Goal: Task Accomplishment & Management: Manage account settings

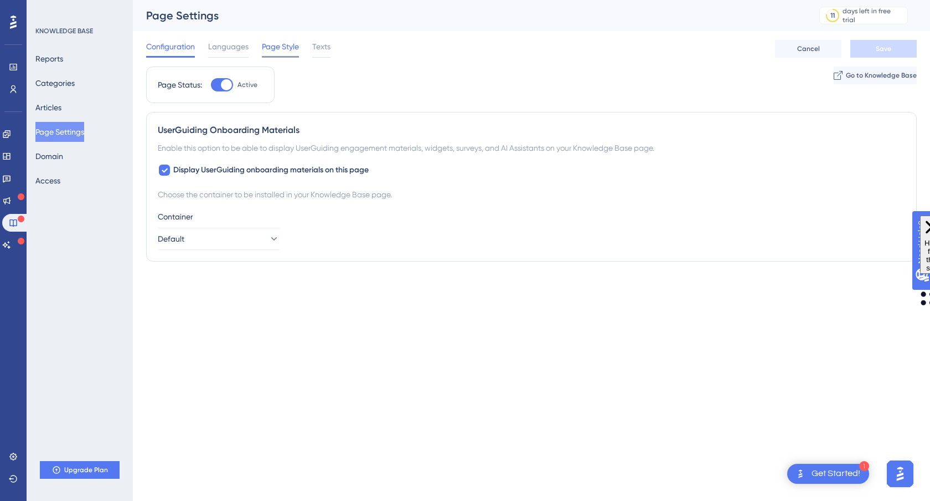
click at [290, 47] on span "Page Style" at bounding box center [280, 46] width 37 height 13
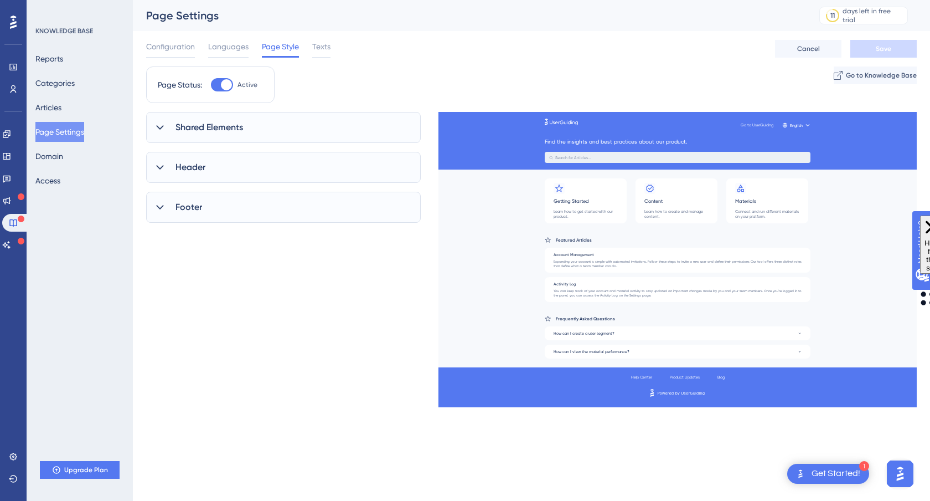
click at [164, 167] on icon at bounding box center [159, 167] width 11 height 11
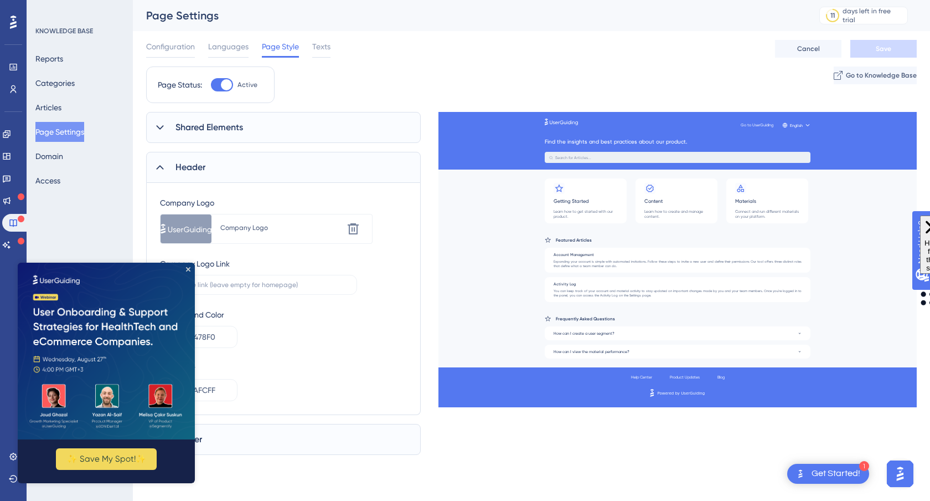
click at [190, 269] on img at bounding box center [106, 350] width 177 height 177
click at [187, 267] on icon "Close Preview" at bounding box center [188, 268] width 4 height 4
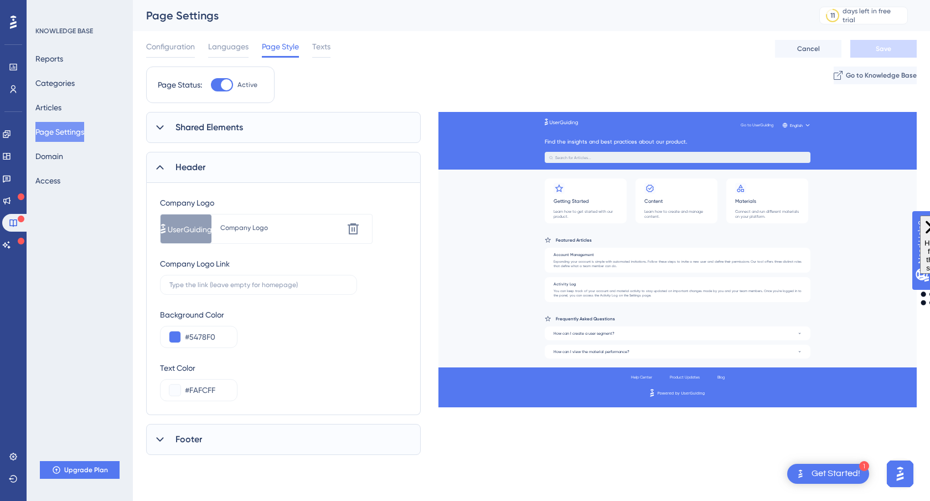
click at [259, 235] on div "Company Logo" at bounding box center [281, 229] width 123 height 20
click at [240, 228] on div "Company Logo" at bounding box center [281, 227] width 122 height 9
click at [198, 230] on div at bounding box center [186, 228] width 51 height 29
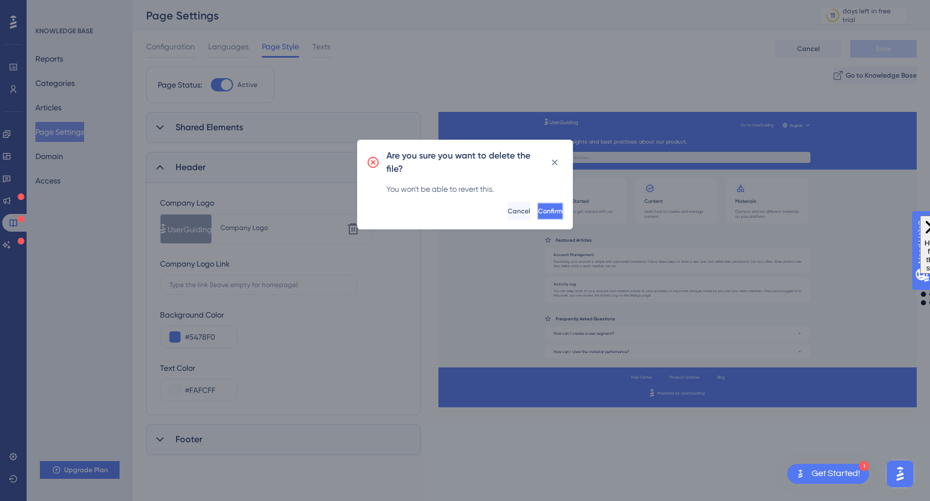
click at [538, 212] on span "Confirm" at bounding box center [550, 211] width 24 height 9
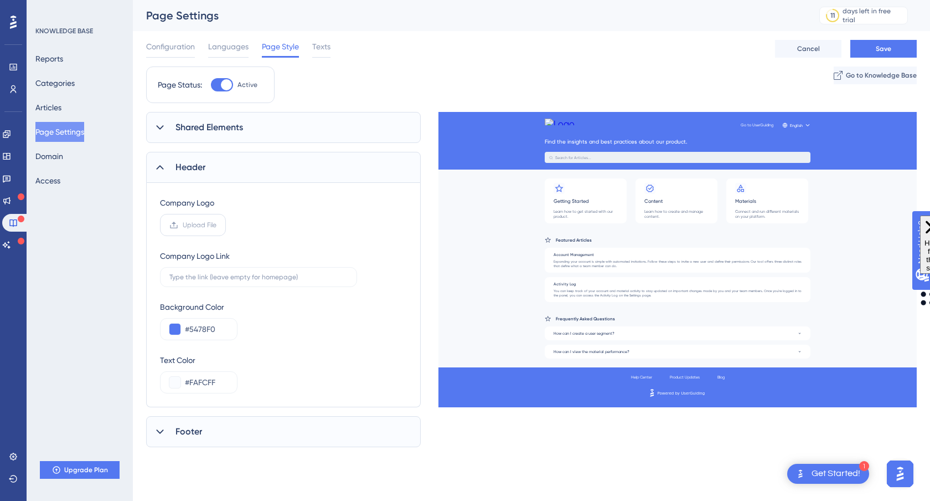
click at [189, 231] on label "Upload File" at bounding box center [193, 225] width 66 height 22
click at [217, 225] on input "Upload File" at bounding box center [217, 225] width 0 height 0
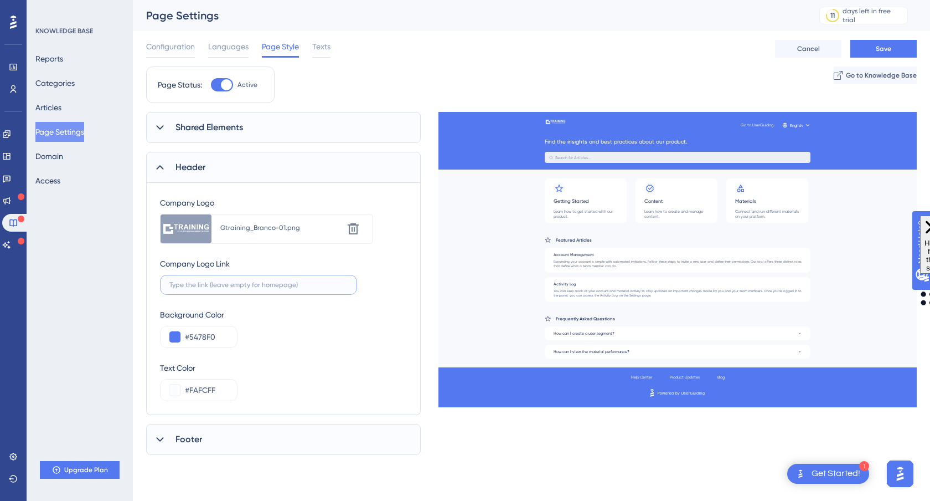
click at [243, 287] on input "text" at bounding box center [258, 285] width 178 height 8
type input "[URL][DOMAIN_NAME]"
click at [882, 50] on span "Save" at bounding box center [884, 48] width 16 height 9
click at [267, 444] on div "Footer" at bounding box center [283, 439] width 275 height 31
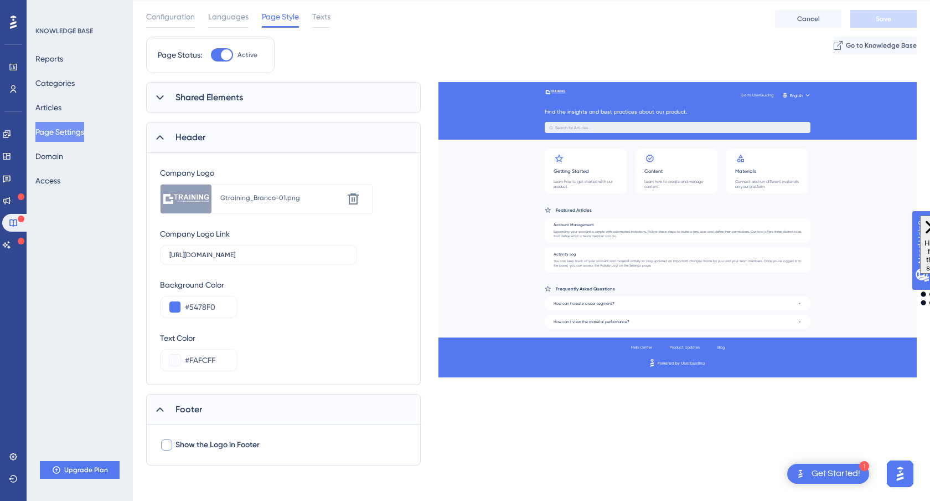
click at [167, 445] on div at bounding box center [166, 444] width 11 height 11
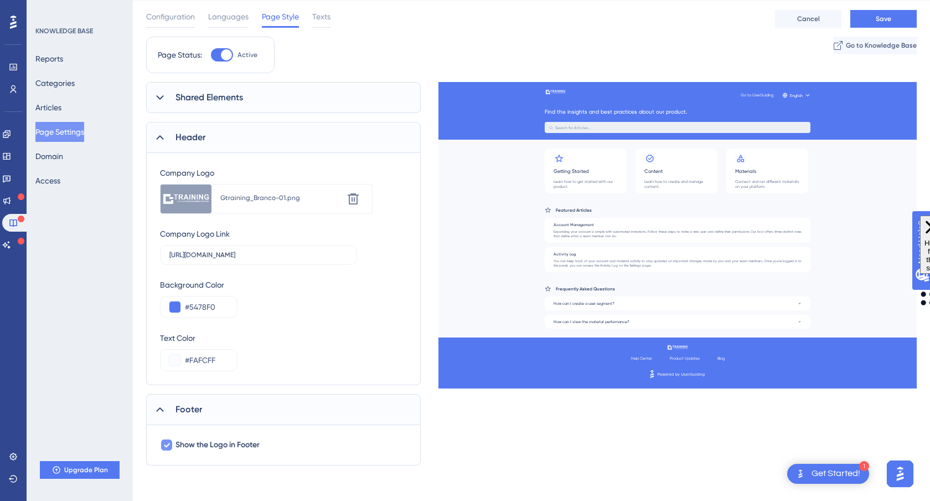
click at [167, 445] on icon at bounding box center [167, 445] width 6 height 4
checkbox input "false"
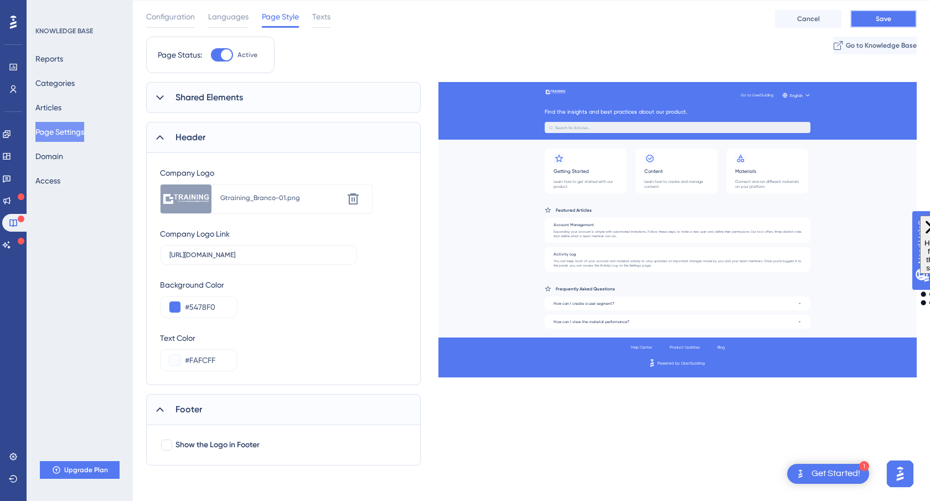
click at [895, 25] on button "Save" at bounding box center [884, 19] width 66 height 18
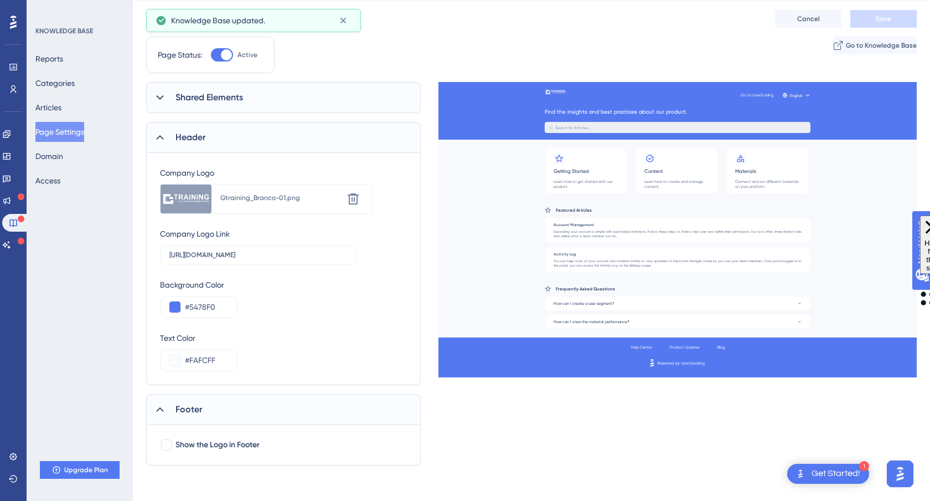
scroll to position [0, 0]
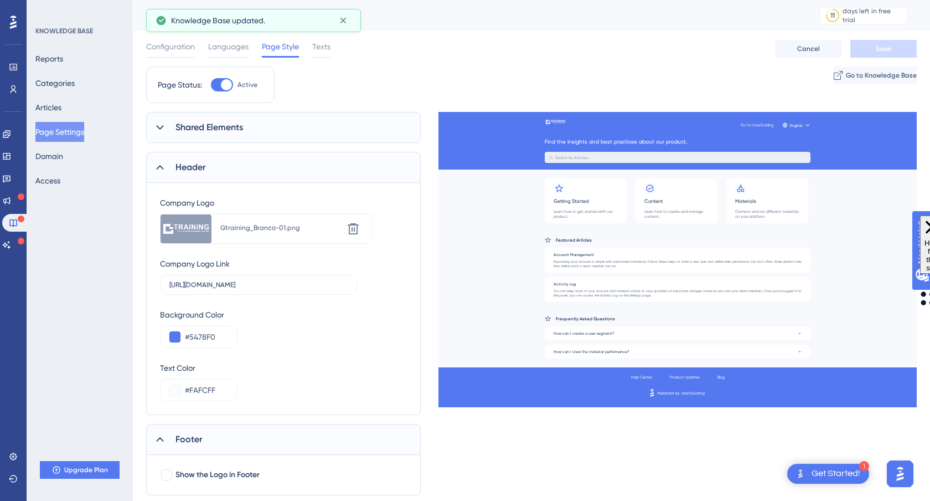
click at [217, 131] on span "Shared Elements" at bounding box center [210, 127] width 68 height 13
